Goal: Find specific page/section: Find specific page/section

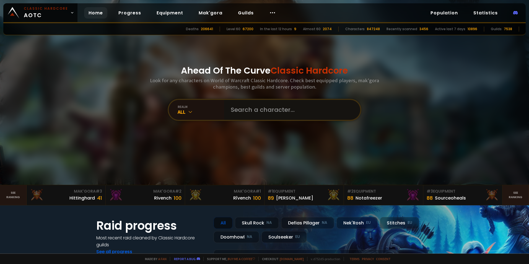
click at [273, 110] on input "text" at bounding box center [291, 110] width 126 height 20
type input "Shaikor"
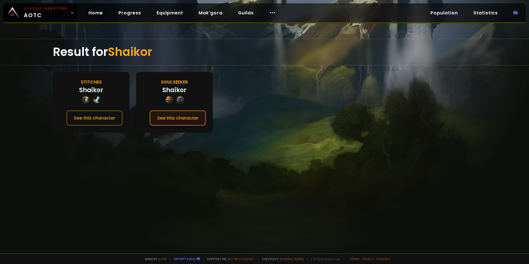
click at [173, 120] on button "See this character" at bounding box center [177, 118] width 57 height 16
click at [92, 117] on button "See this character" at bounding box center [94, 118] width 57 height 16
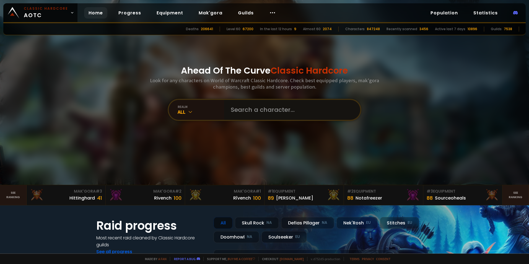
click at [266, 110] on input "text" at bounding box center [291, 110] width 126 height 20
click at [246, 112] on input "text" at bounding box center [291, 110] width 126 height 20
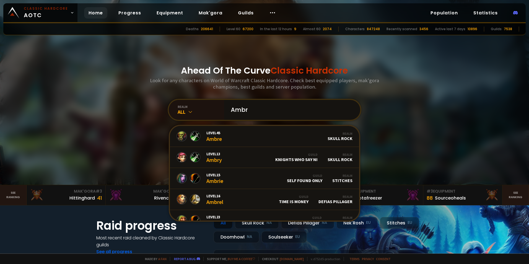
paste input "ø"
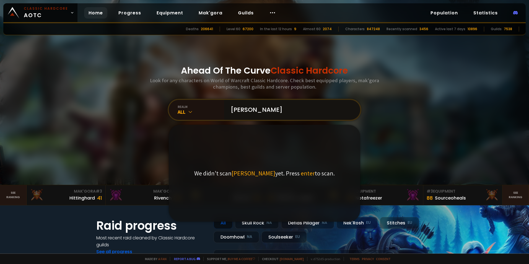
type input "Ambrøsen"
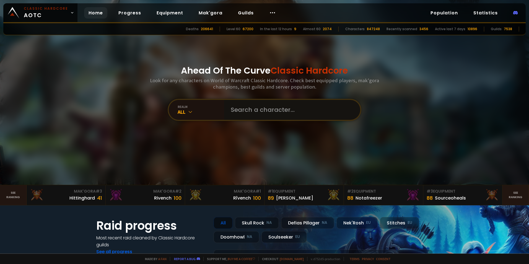
click at [258, 111] on input "text" at bounding box center [291, 110] width 126 height 20
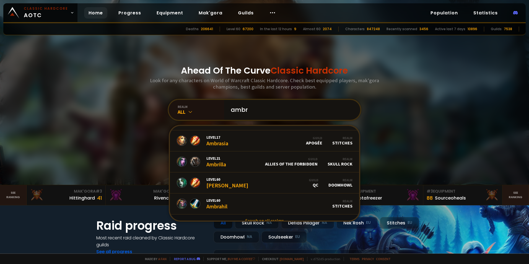
scroll to position [338, 0]
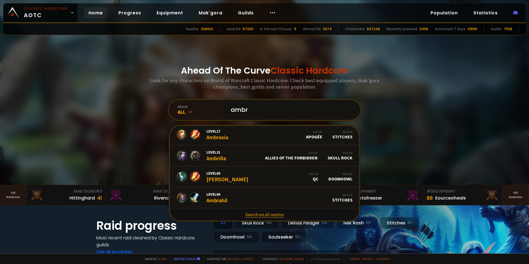
type input "ambr"
click at [263, 210] on link "Search on all realms" at bounding box center [264, 214] width 189 height 12
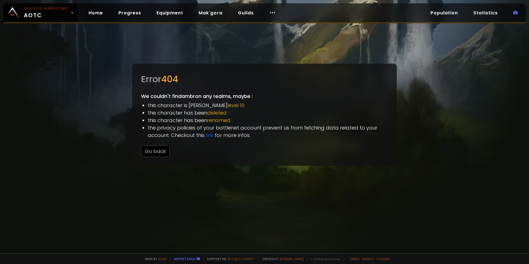
drag, startPoint x: 254, startPoint y: 114, endPoint x: 258, endPoint y: 111, distance: 4.4
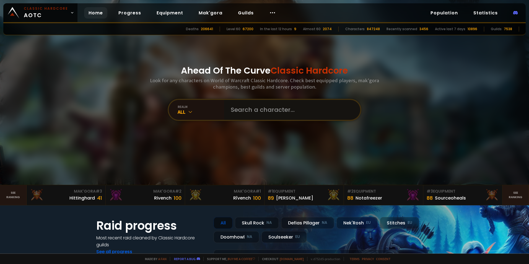
click at [258, 108] on input "text" at bounding box center [291, 110] width 126 height 20
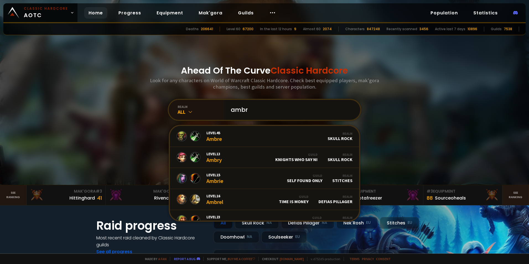
paste input "ø"
drag, startPoint x: 251, startPoint y: 111, endPoint x: 228, endPoint y: 110, distance: 23.0
click at [228, 110] on input "ambr" at bounding box center [291, 110] width 126 height 20
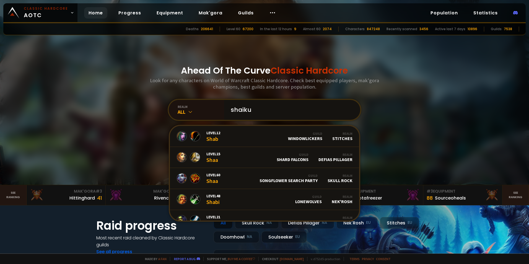
type input "shaikur"
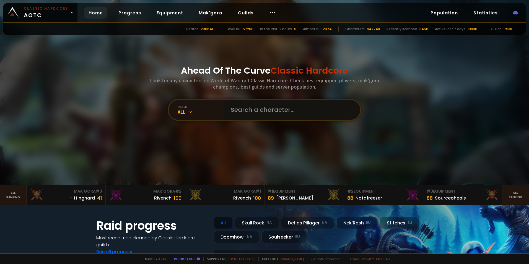
click at [252, 107] on input "text" at bounding box center [291, 110] width 126 height 20
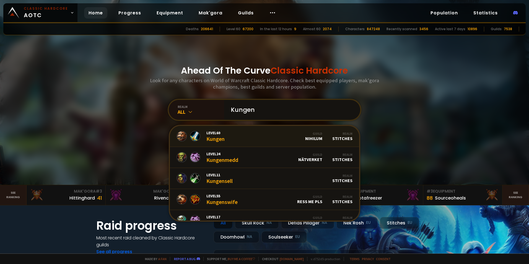
type input "Kungen"
click at [218, 136] on div "Level 60 Kungen" at bounding box center [216, 136] width 18 height 12
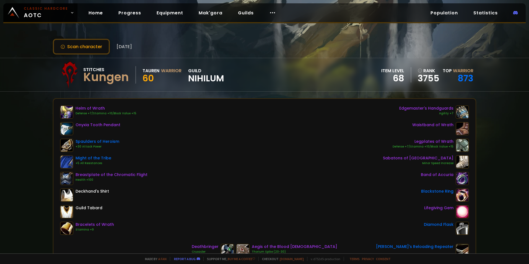
scroll to position [19, 0]
